Goal: Navigation & Orientation: Locate item on page

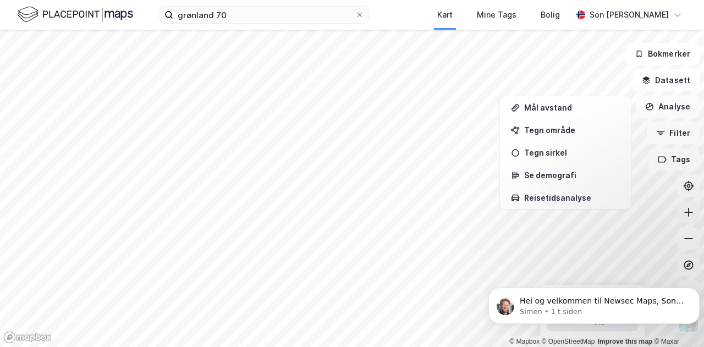
click at [691, 214] on icon at bounding box center [688, 212] width 11 height 11
